Goal: Task Accomplishment & Management: Manage account settings

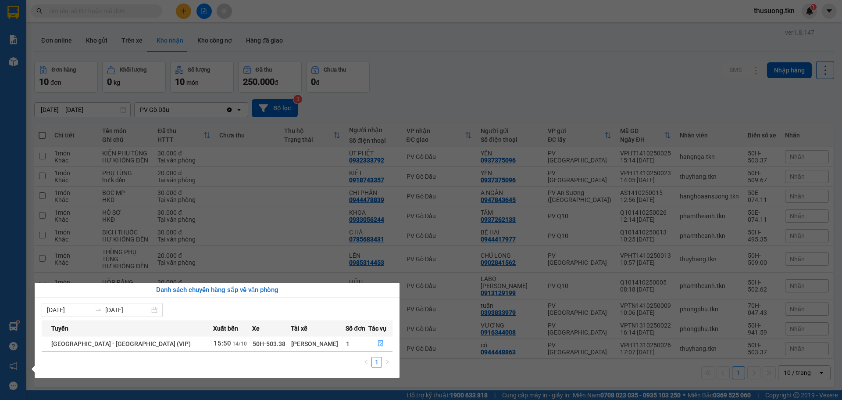
click at [493, 80] on section "Kết quả tìm kiếm ( 2 ) Bộ lọc Mã ĐH Trạng thái Món hàng Thu hộ Tổng cước Chưa c…" at bounding box center [421, 200] width 842 height 400
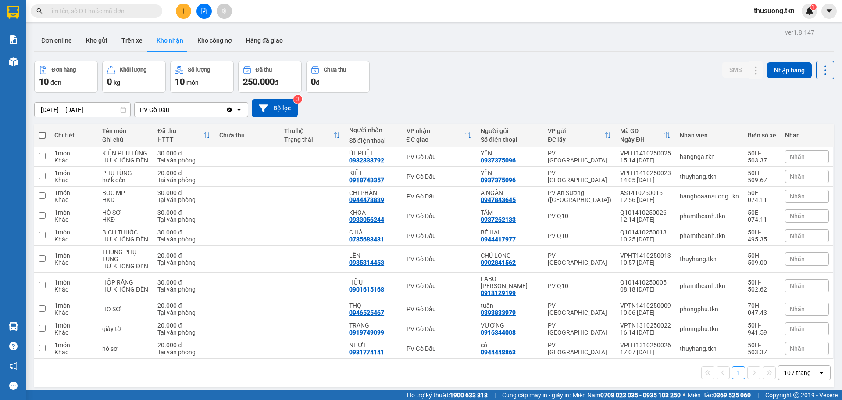
click at [776, 12] on span "thusuong.tkn" at bounding box center [774, 10] width 55 height 11
click at [774, 29] on span "Đăng xuất" at bounding box center [778, 27] width 37 height 10
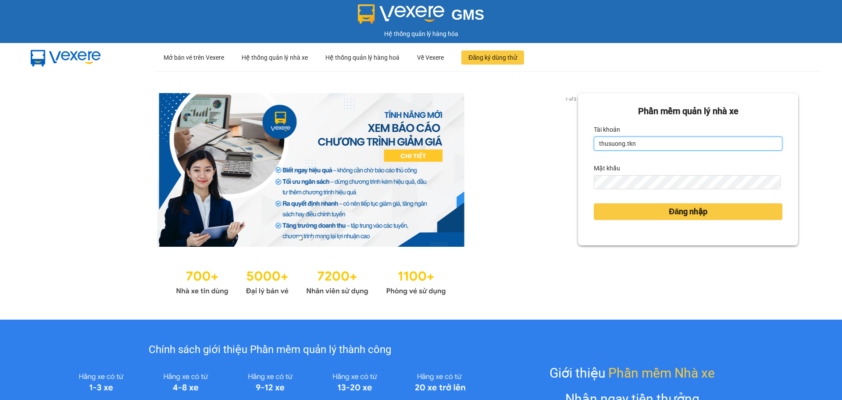
click at [661, 140] on input "thusuong.tkn" at bounding box center [688, 143] width 189 height 14
type input "tranhthaovy.tkn"
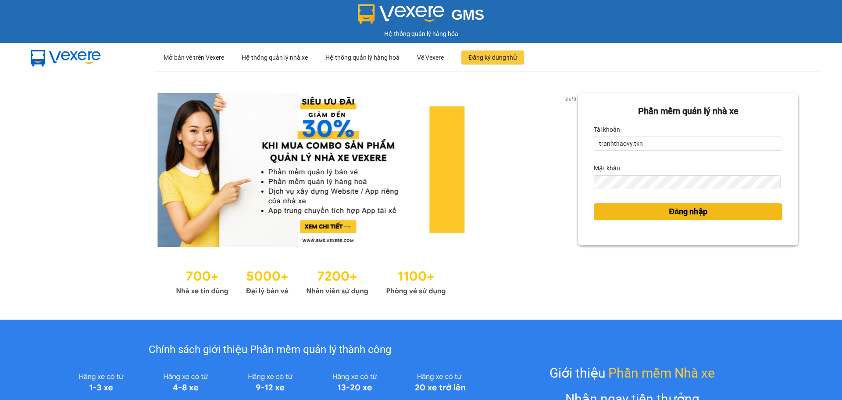
click at [724, 213] on button "Đăng nhập" at bounding box center [688, 211] width 189 height 17
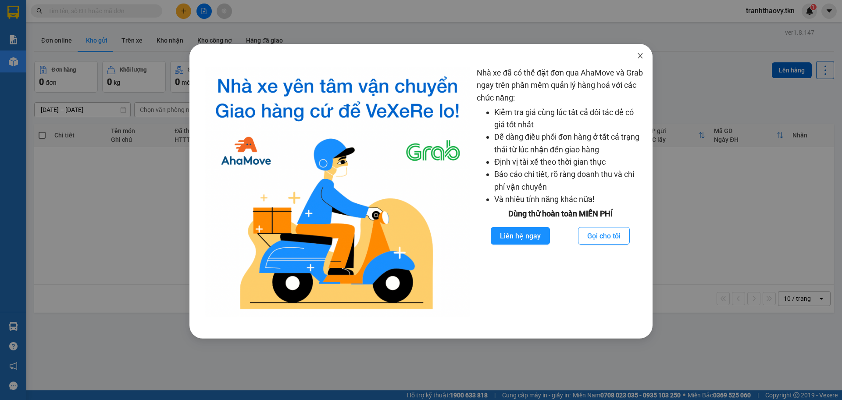
click at [642, 53] on icon "close" at bounding box center [640, 55] width 7 height 7
